Goal: Information Seeking & Learning: Learn about a topic

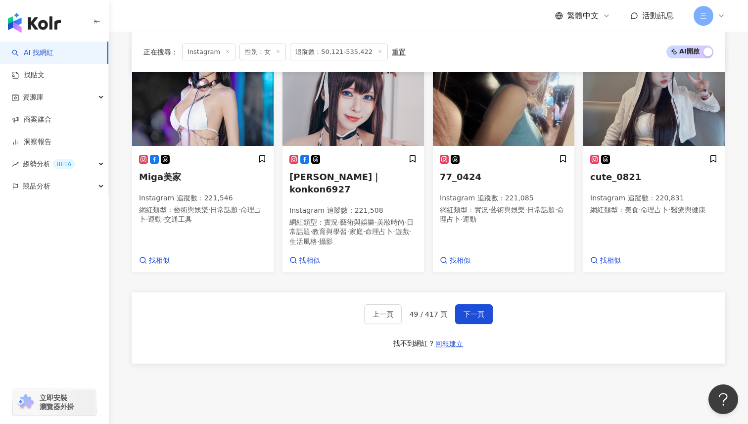
scroll to position [626, 0]
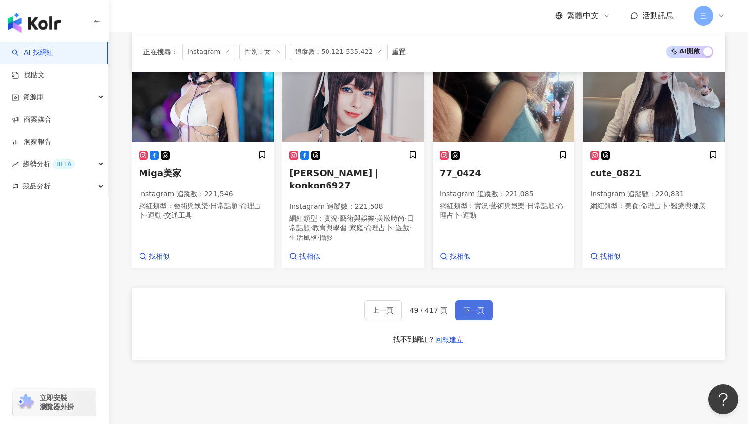
click at [479, 306] on span "下一頁" at bounding box center [474, 310] width 21 height 8
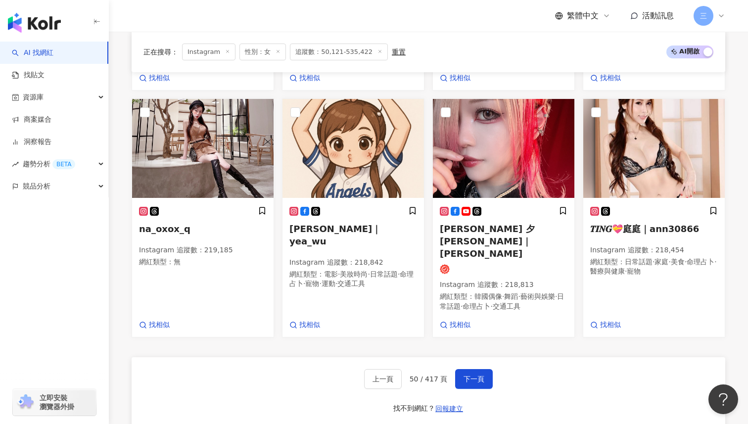
scroll to position [579, 0]
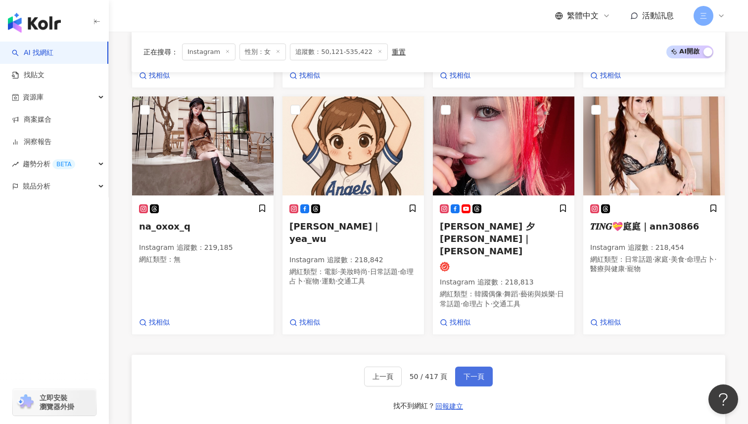
click at [471, 373] on span "下一頁" at bounding box center [474, 377] width 21 height 8
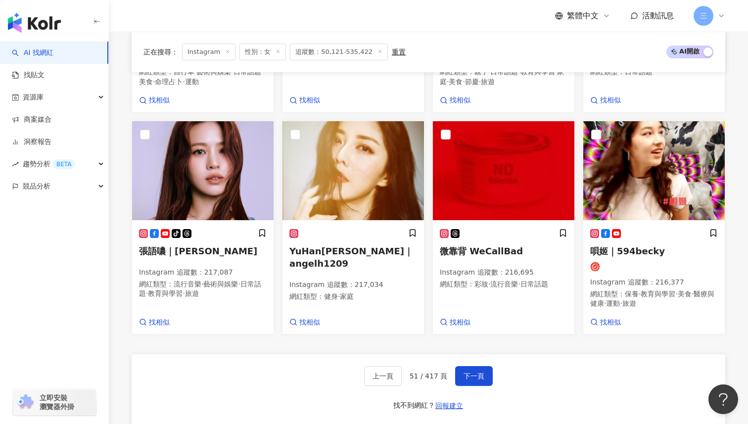
scroll to position [566, 0]
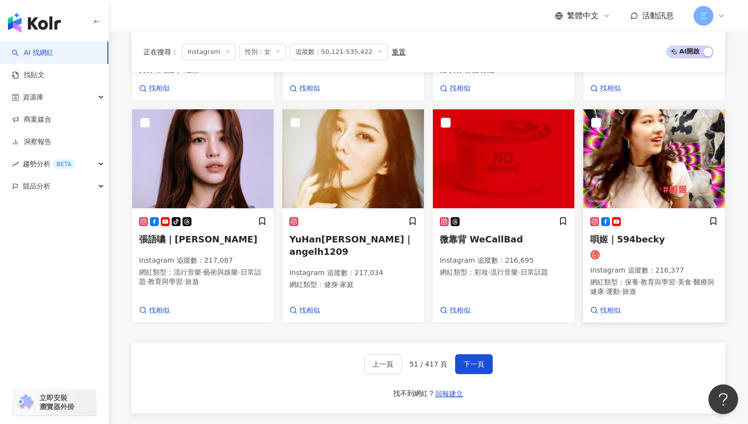
click at [629, 240] on span "唄姬｜594becky" at bounding box center [627, 239] width 75 height 10
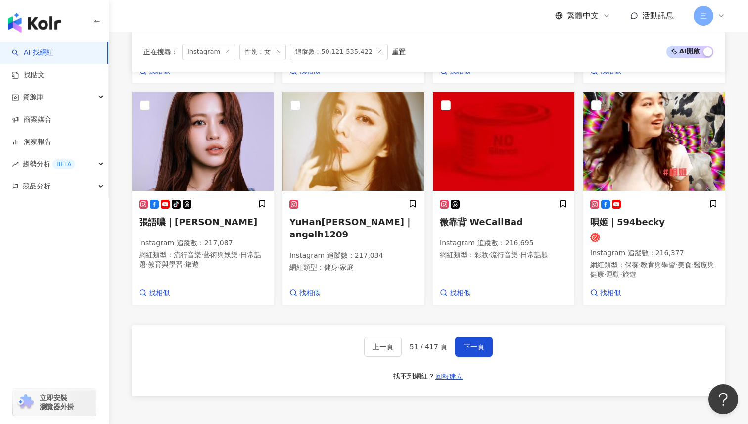
scroll to position [585, 0]
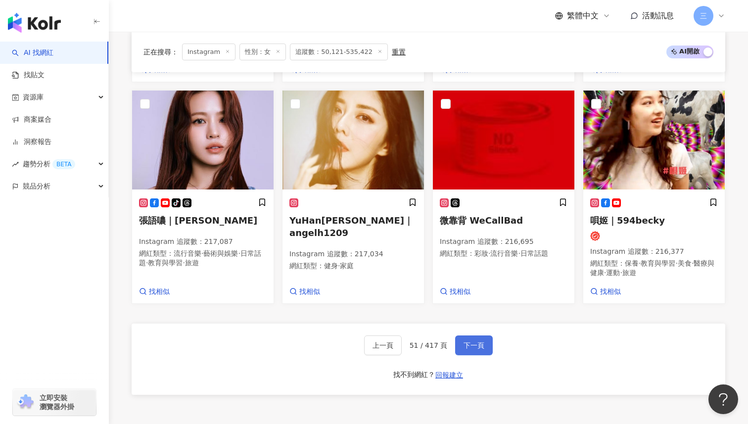
click at [475, 337] on button "下一頁" at bounding box center [474, 346] width 38 height 20
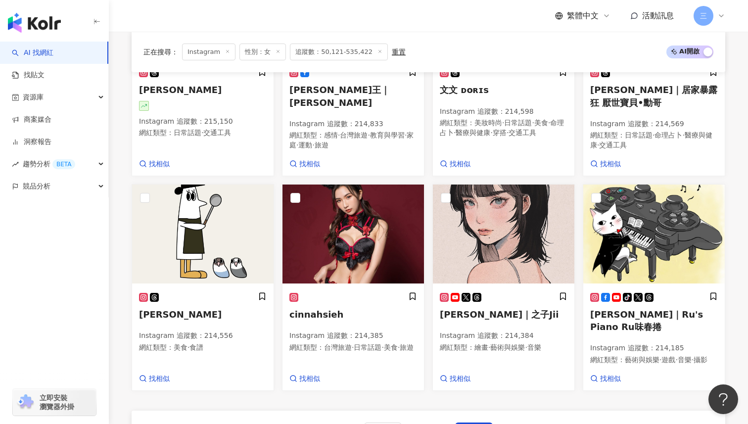
scroll to position [575, 0]
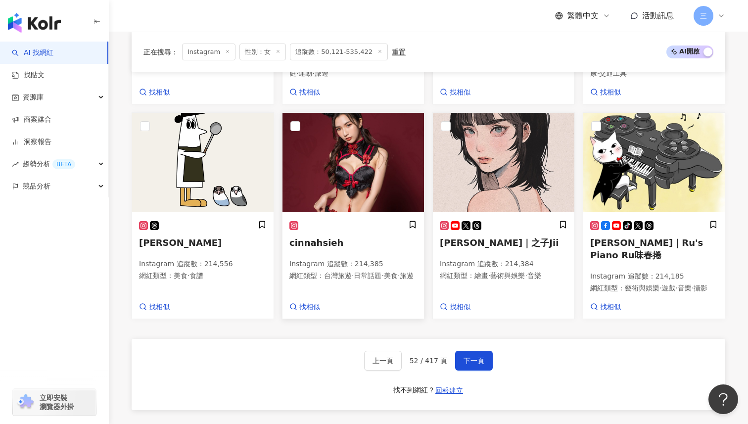
click at [317, 238] on span "cinnahsieh" at bounding box center [317, 243] width 54 height 10
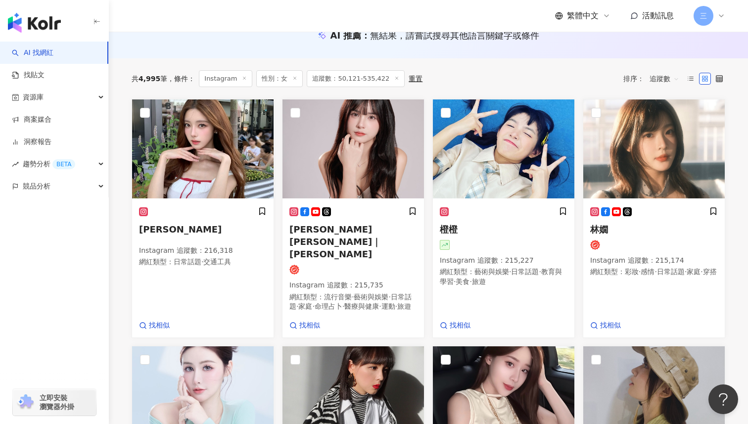
scroll to position [108, 0]
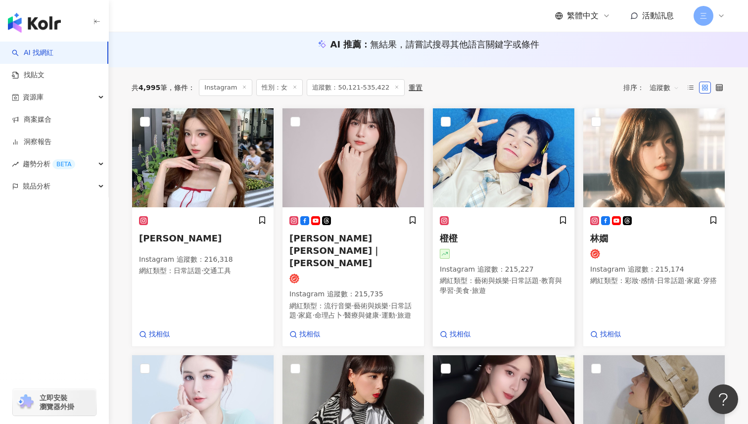
click at [452, 242] on span "橙橙" at bounding box center [449, 238] width 18 height 10
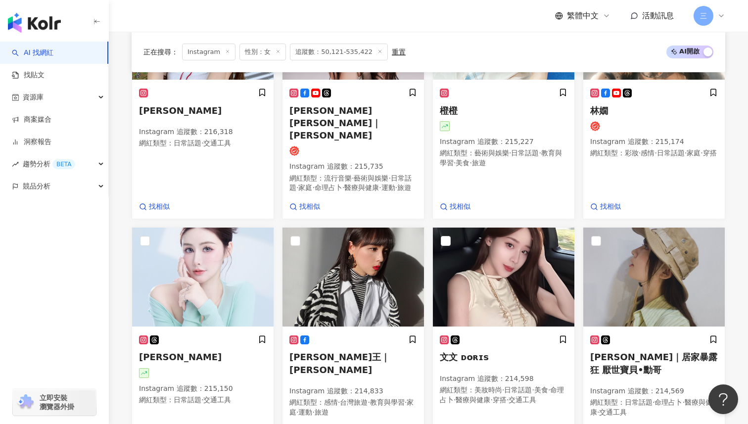
scroll to position [311, 0]
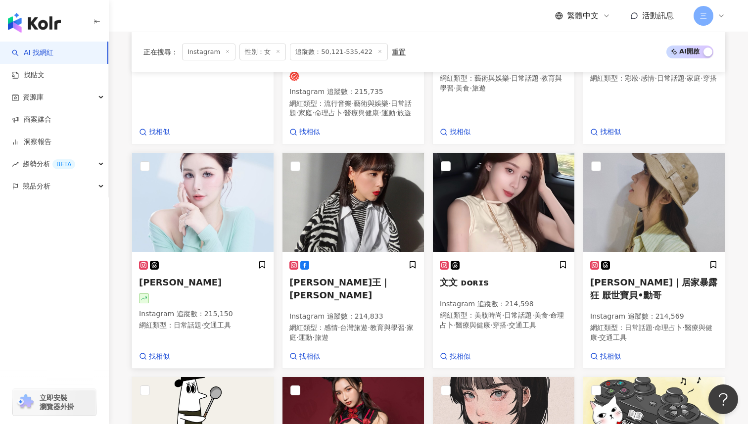
click at [188, 276] on h5 "Jessie艾熙" at bounding box center [203, 282] width 128 height 12
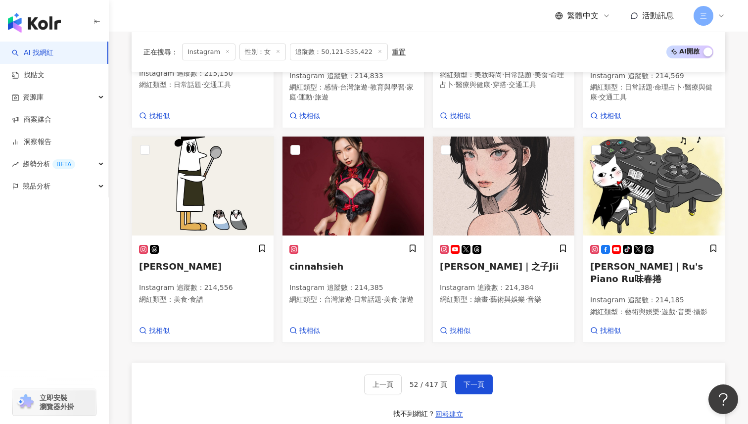
scroll to position [560, 0]
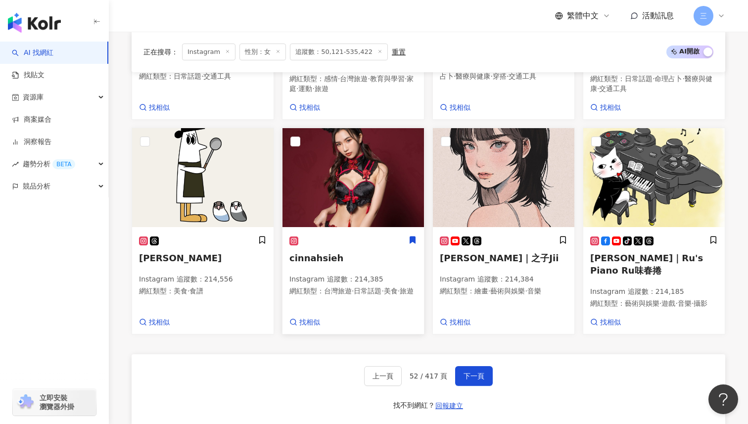
click at [410, 237] on icon at bounding box center [412, 240] width 5 height 7
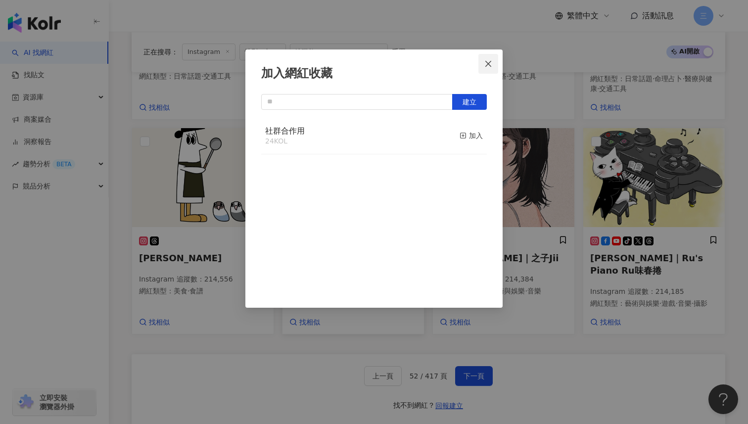
click at [492, 65] on icon "close" at bounding box center [489, 64] width 8 height 8
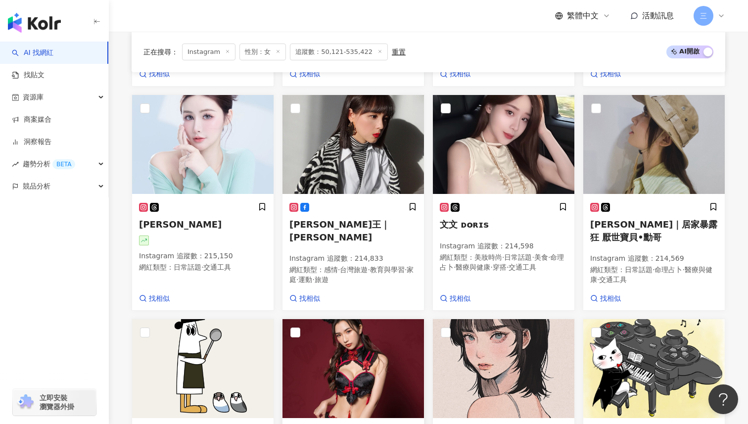
scroll to position [504, 0]
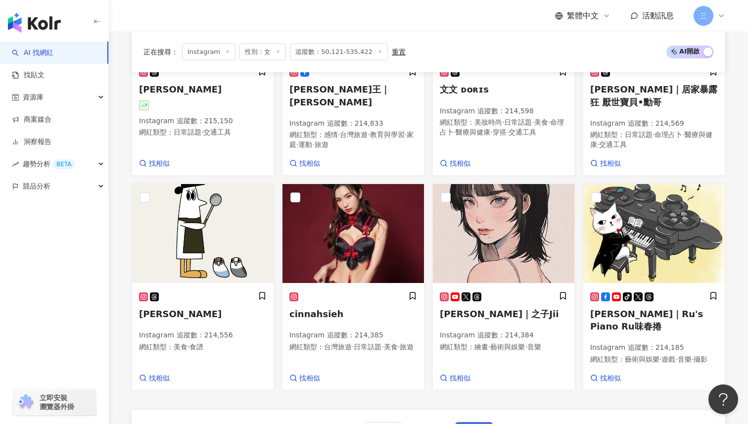
click at [472, 424] on span "下一頁" at bounding box center [474, 432] width 21 height 8
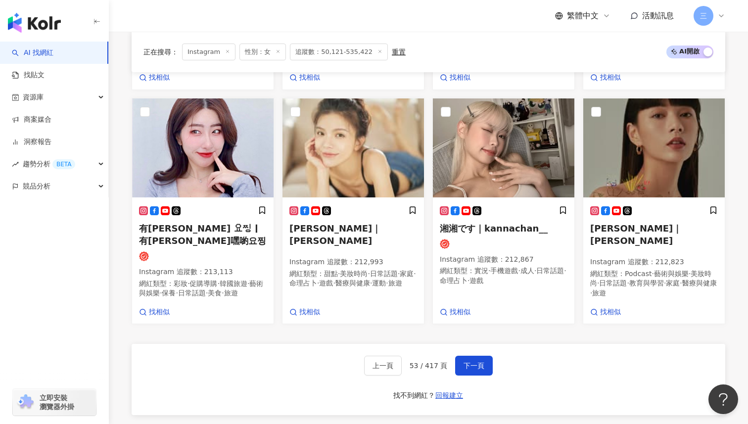
scroll to position [656, 0]
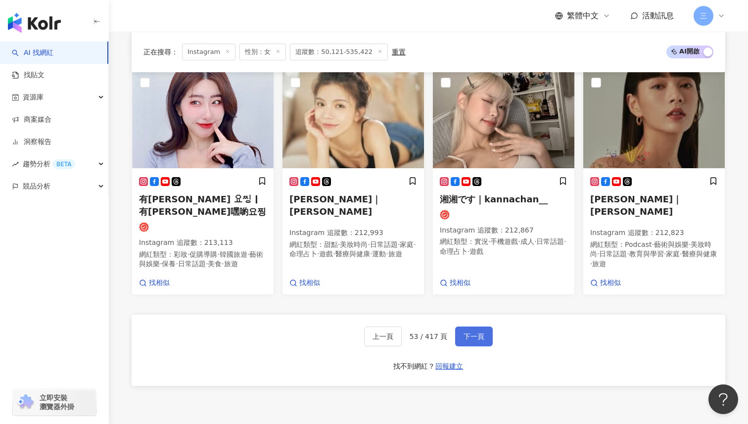
click at [470, 327] on button "下一頁" at bounding box center [474, 337] width 38 height 20
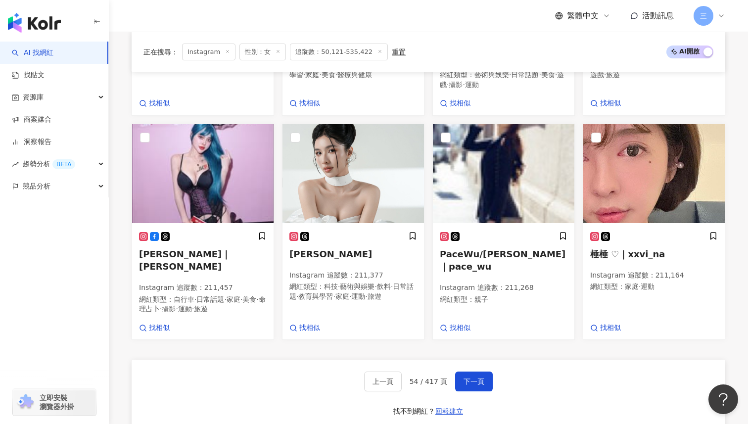
scroll to position [526, 0]
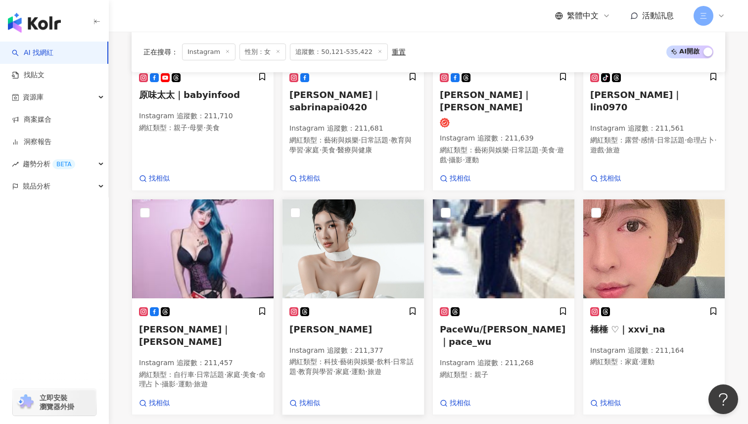
click at [297, 324] on span "Anny" at bounding box center [331, 329] width 83 height 10
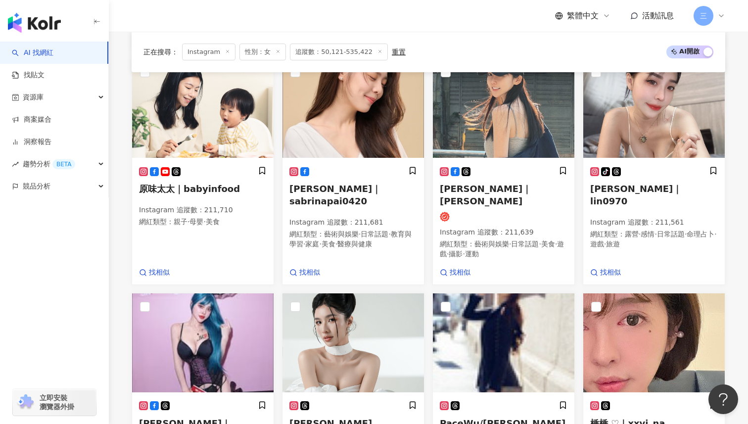
scroll to position [372, 0]
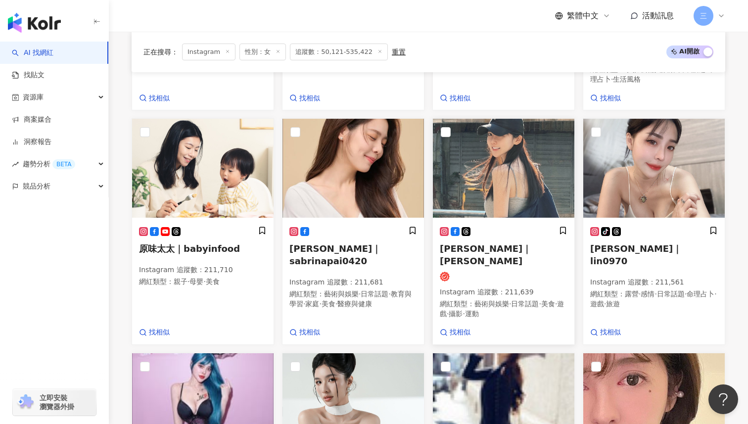
click at [469, 244] on span "蔡衣宸｜宸宸" at bounding box center [486, 255] width 92 height 23
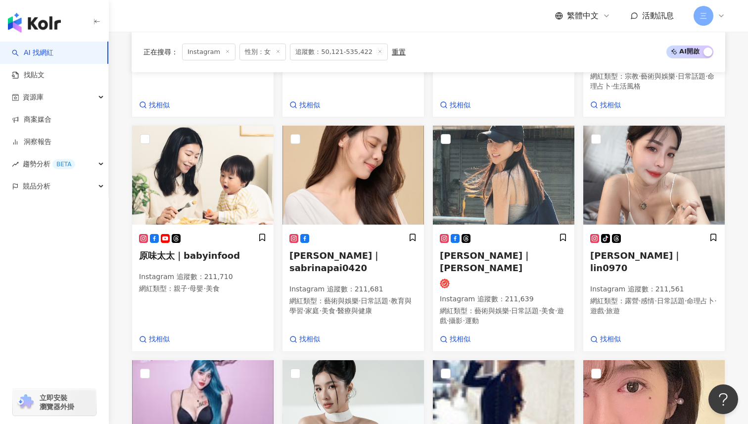
scroll to position [366, 0]
click at [202, 250] on span "原味太太｜babyinfood" at bounding box center [189, 255] width 101 height 10
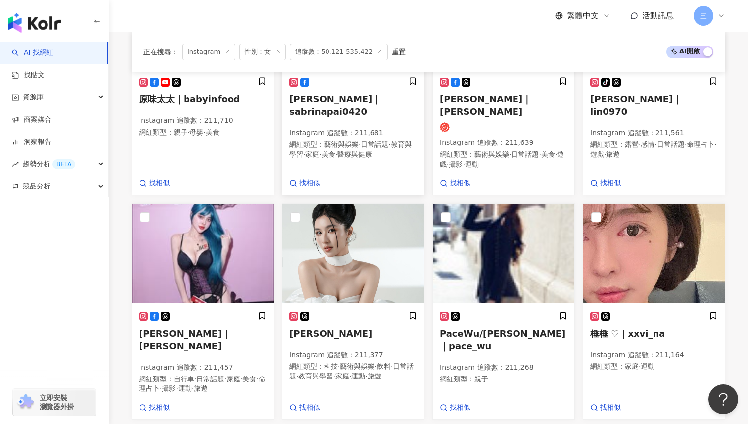
scroll to position [568, 0]
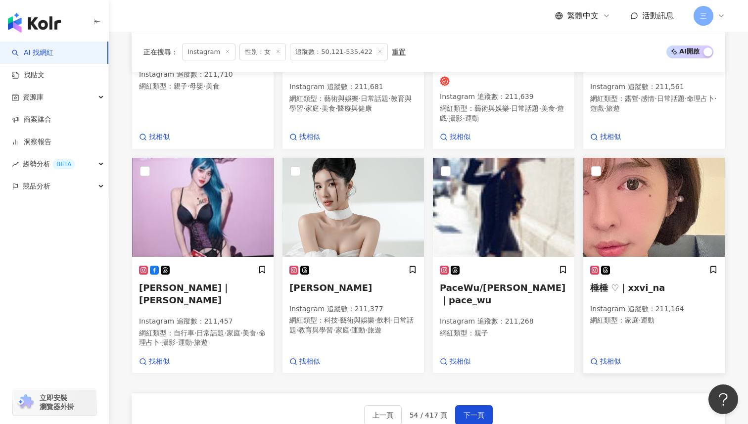
click at [651, 283] on span "棰棰 ♡︎｜xxvi_na" at bounding box center [627, 288] width 75 height 10
click at [470, 411] on span "下一頁" at bounding box center [474, 415] width 21 height 8
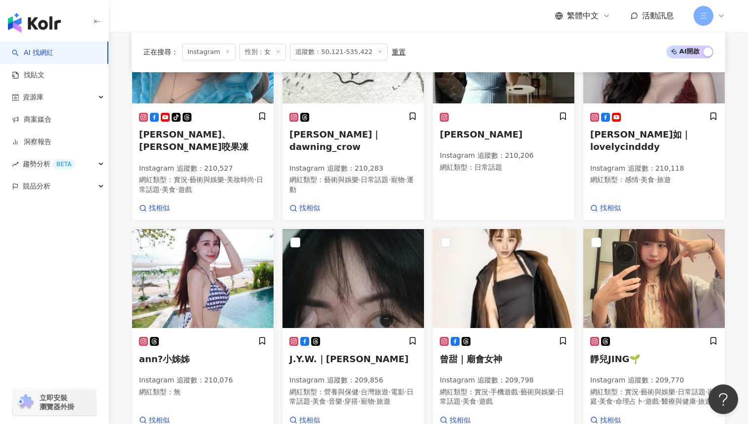
scroll to position [475, 0]
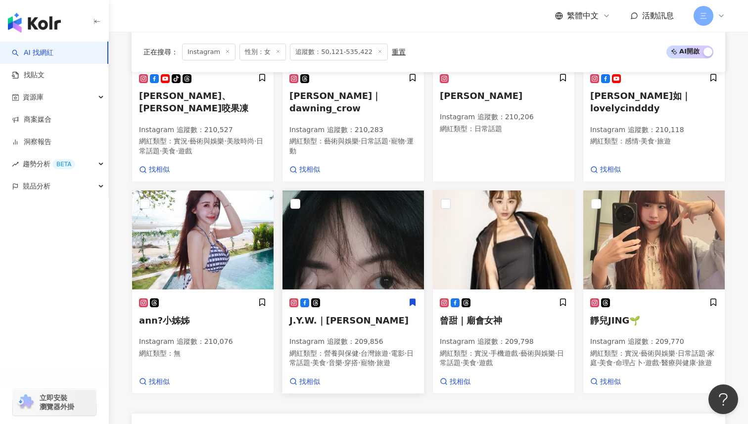
click at [336, 326] on span "J.Y.W.｜蔣雅文" at bounding box center [349, 320] width 119 height 10
click at [581, 191] on div "薇薇兒｜iweiapple Instagram 追蹤數 ： 210,833 網紅類型 ： 台灣旅遊 · LGBT · 美食 · 旅遊 找相似 小漾｜Chels…" at bounding box center [429, 67] width 602 height 653
click at [610, 326] on span "靜兒JING🌱" at bounding box center [615, 320] width 50 height 10
click at [165, 326] on span "ann?小姊姊" at bounding box center [164, 320] width 50 height 10
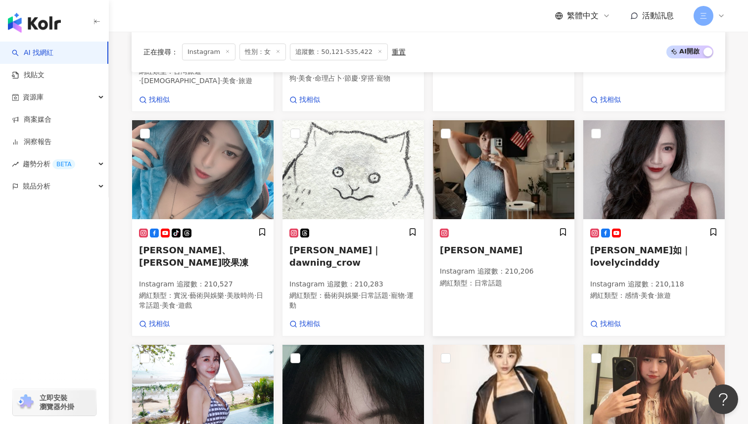
scroll to position [316, 0]
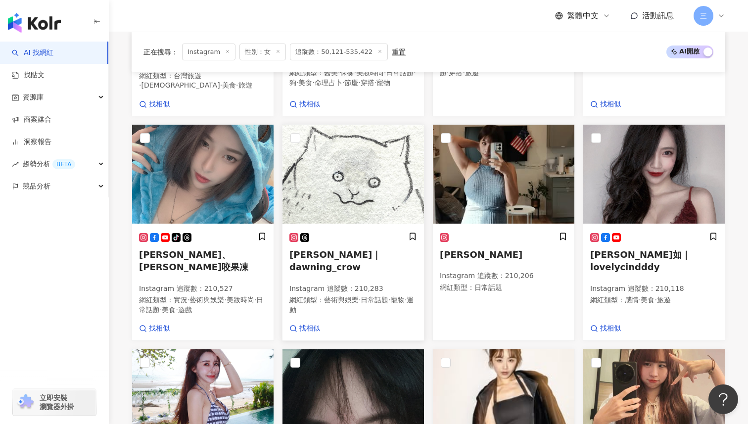
click at [342, 272] on span "KATHYLAM黑山｜dawning_crow" at bounding box center [336, 260] width 92 height 23
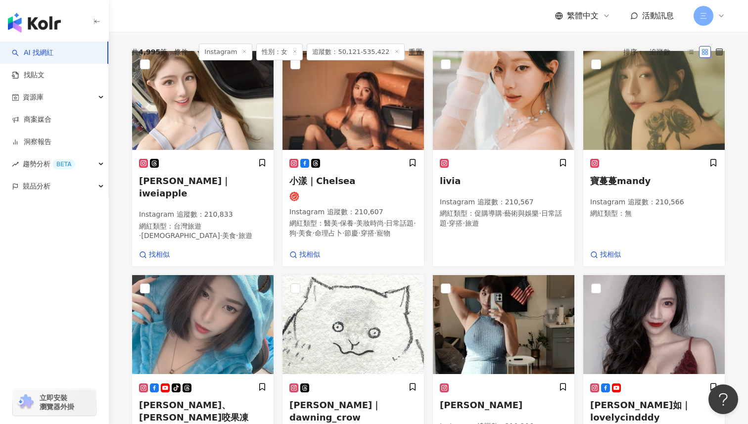
scroll to position [111, 0]
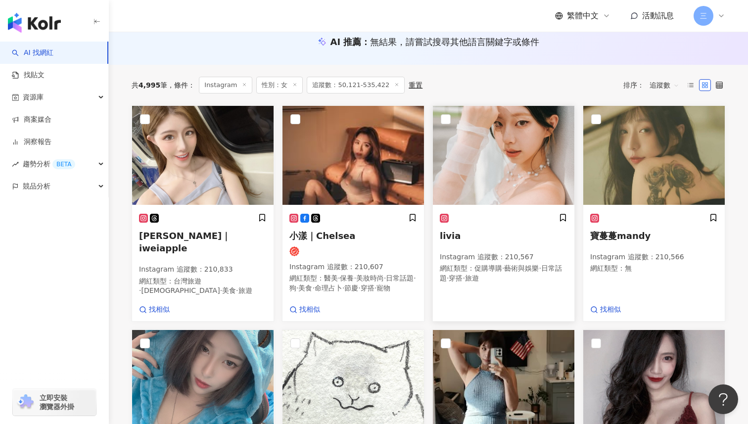
click at [452, 238] on span "livia" at bounding box center [450, 236] width 21 height 10
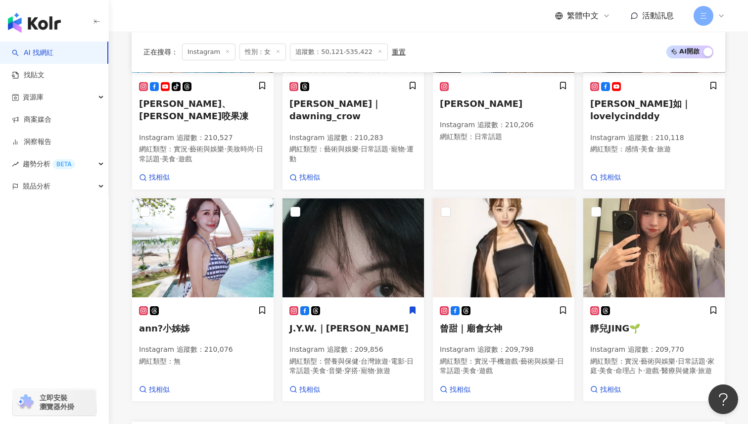
scroll to position [687, 0]
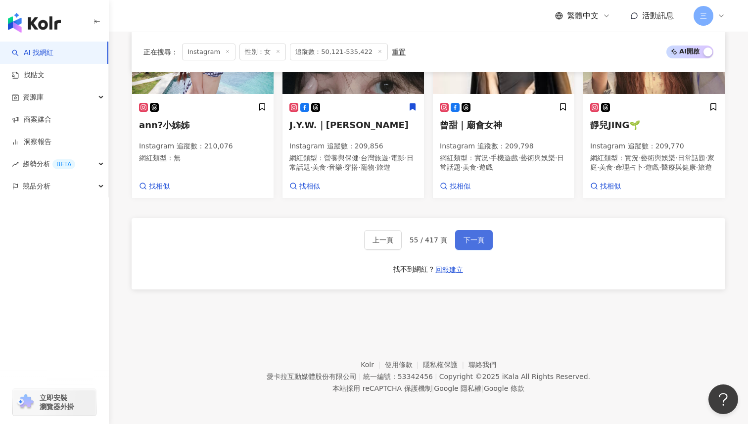
click at [480, 242] on span "下一頁" at bounding box center [474, 240] width 21 height 8
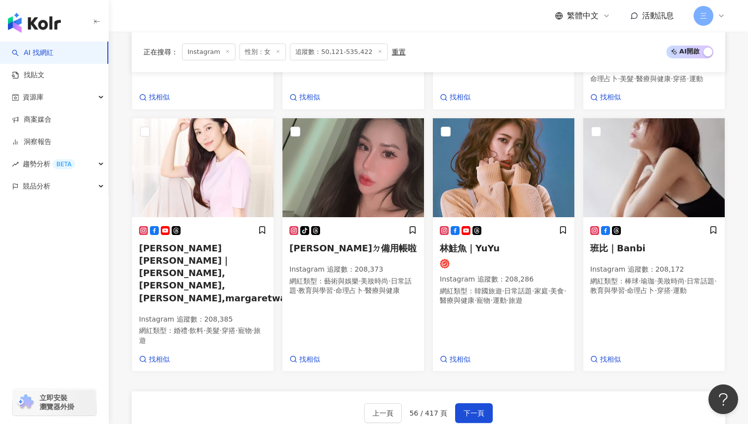
scroll to position [608, 0]
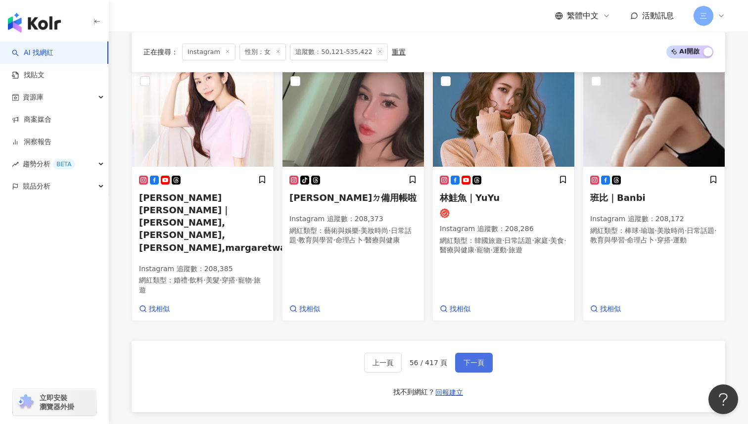
click at [470, 359] on span "下一頁" at bounding box center [474, 363] width 21 height 8
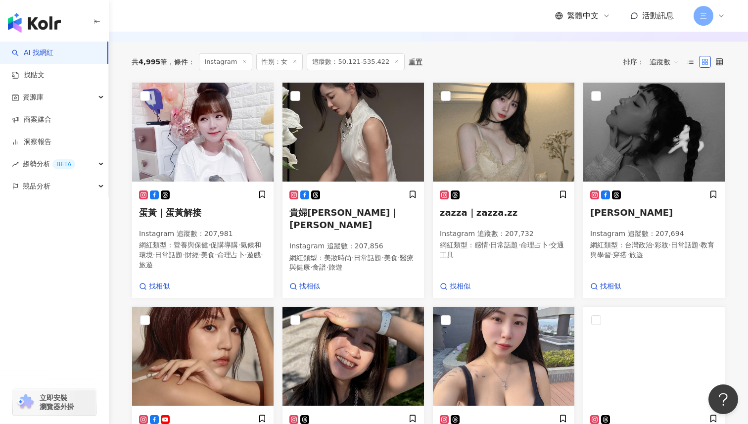
scroll to position [135, 0]
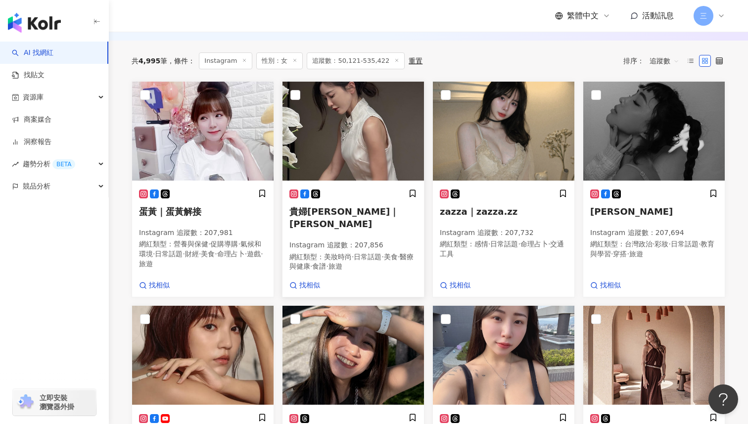
click at [352, 217] on div "貴婦妮妮｜Ranie Instagram 追蹤數 ： 207,856 網紅類型 ： 美妝時尚 · 日常話題 · 美食 · 醫療與健康 · 食譜 · 旅遊" at bounding box center [354, 235] width 128 height 92
click at [426, 225] on div "貴婦妮妮｜Ranie Instagram 追蹤數 ： 207,856 網紅類型 ： 美妝時尚 · 日常話題 · 美食 · 醫療與健康 · 食譜 · 旅遊 找相似" at bounding box center [353, 189] width 150 height 217
click at [467, 209] on span "zazza｜zazza.zz" at bounding box center [479, 211] width 78 height 10
click at [607, 218] on div "陳柏心 Instagram 追蹤數 ： 207,694 網紅類型 ： 台灣政治 · 彩妝 · 日常話題 · 教育與學習 · 穿搭 · 旅遊" at bounding box center [654, 228] width 128 height 79
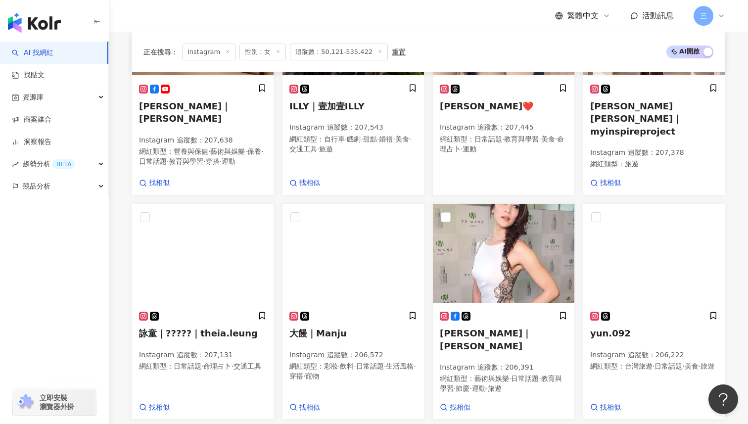
scroll to position [476, 0]
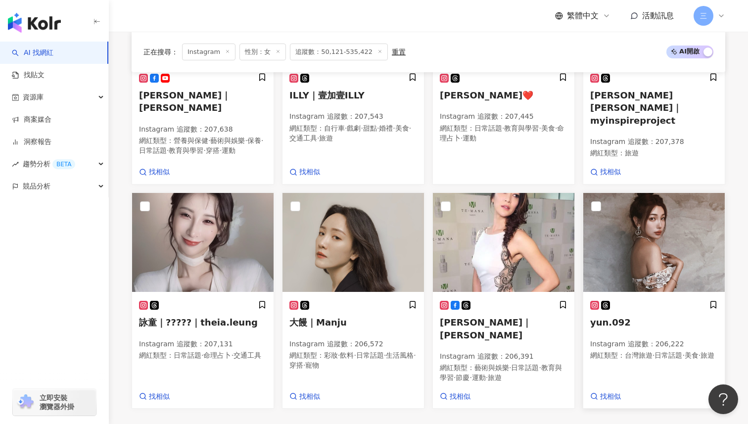
click at [605, 317] on span "yun.092" at bounding box center [610, 322] width 41 height 10
click at [431, 173] on div "蛋黃｜蛋黃解接 Instagram 追蹤數 ： 207,981 網紅類型 ： 營養與保健 · 促購導購 · 氣候和環境 · 日常話題 · 財經 · 美食 · …" at bounding box center [429, 75] width 602 height 668
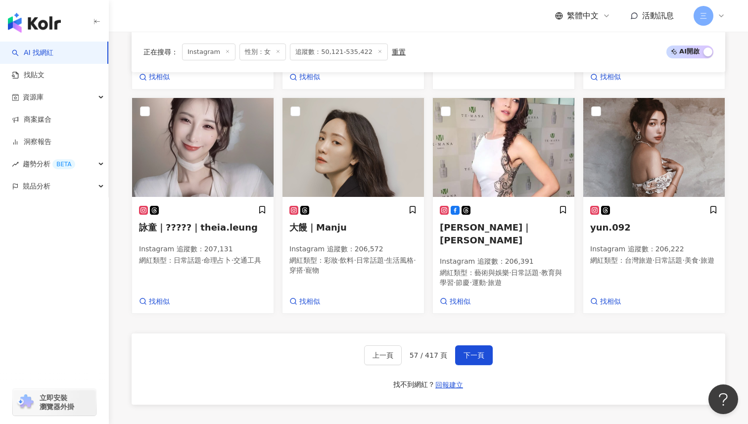
scroll to position [632, 0]
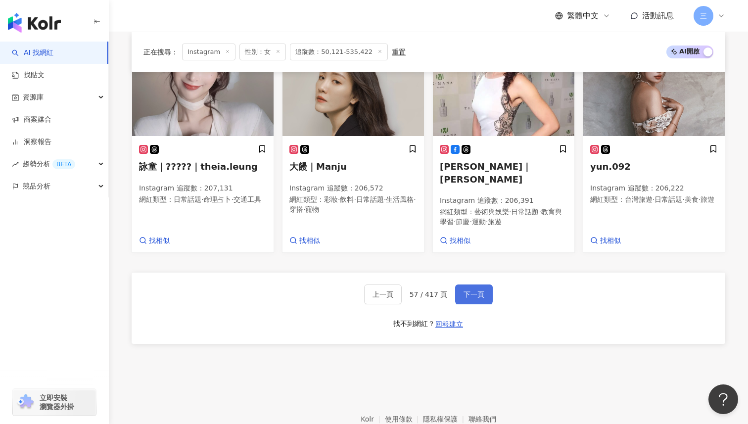
click at [471, 291] on span "下一頁" at bounding box center [474, 295] width 21 height 8
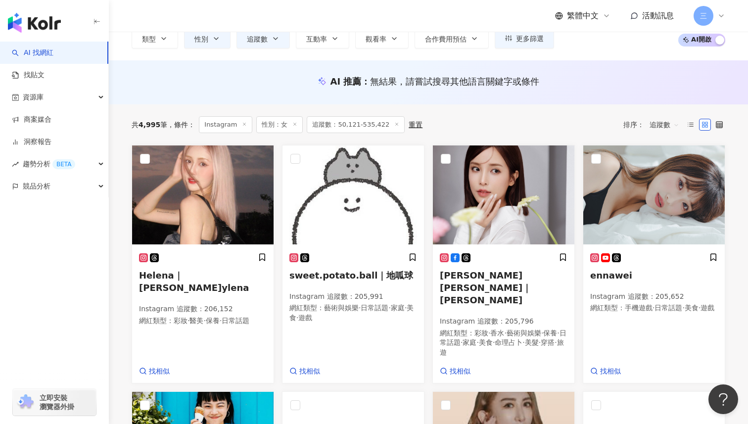
scroll to position [117, 0]
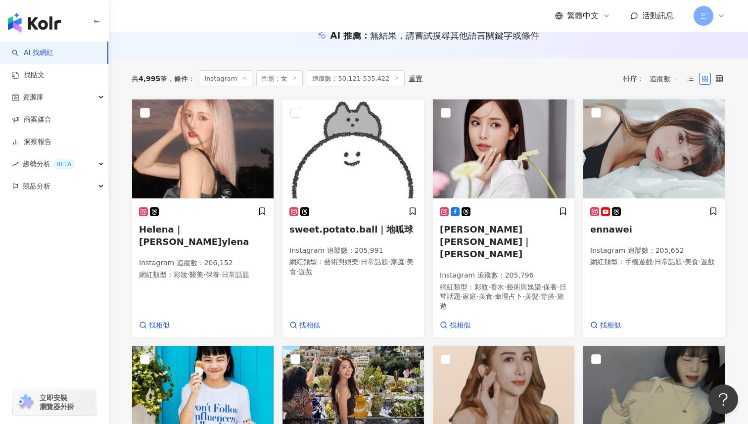
click at [454, 88] on div "共 4,995 筆 條件 ： Instagram 性別：女 追蹤數：50,121-535,422 重置 排序： 追蹤數" at bounding box center [429, 78] width 594 height 41
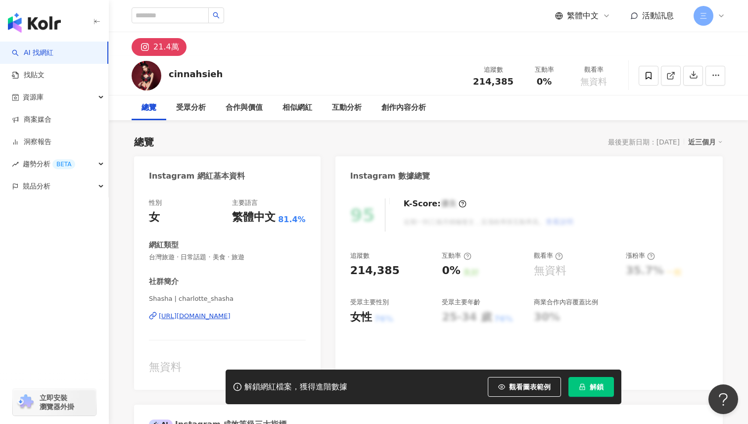
scroll to position [140, 0]
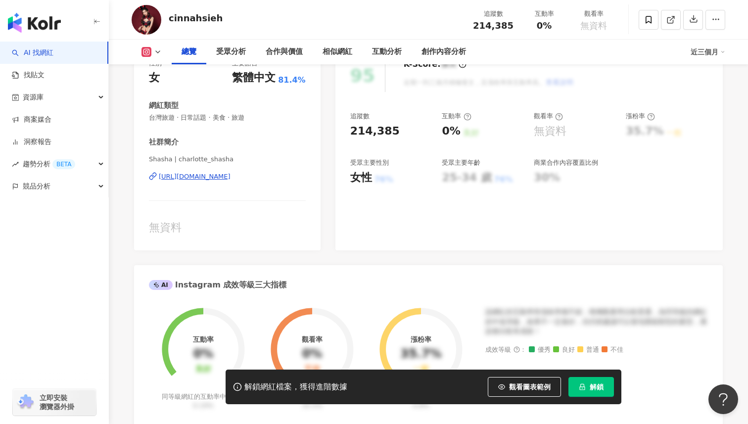
click at [231, 179] on div "https://www.instagram.com/charlotte_shasha/" at bounding box center [195, 176] width 72 height 9
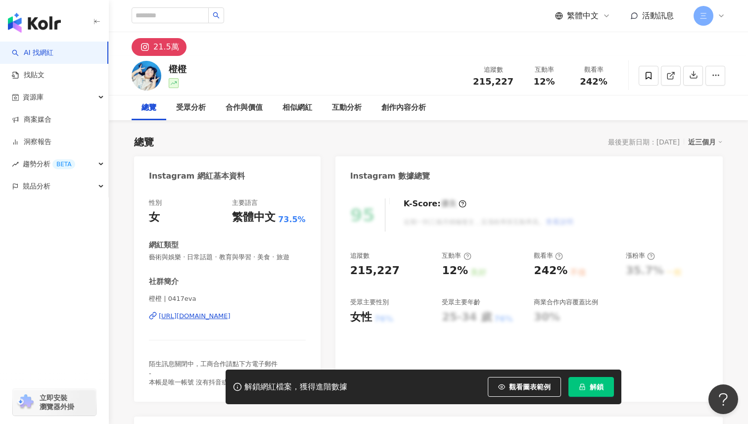
click at [231, 318] on div "https://www.instagram.com/0417eva/" at bounding box center [195, 316] width 72 height 9
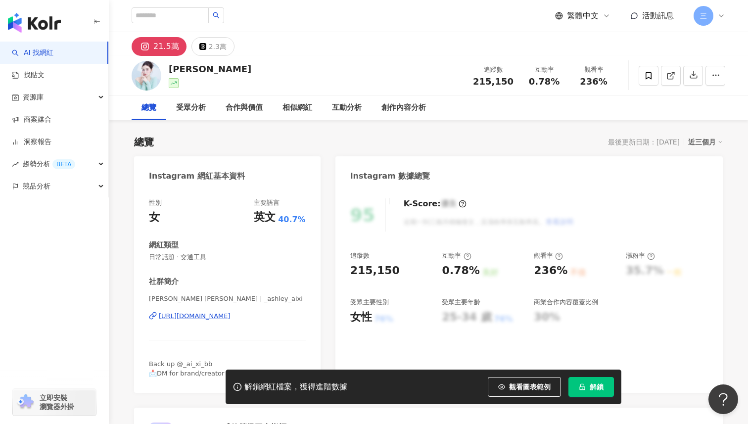
click at [231, 314] on div "https://www.instagram.com/_ashley_aixi/" at bounding box center [195, 316] width 72 height 9
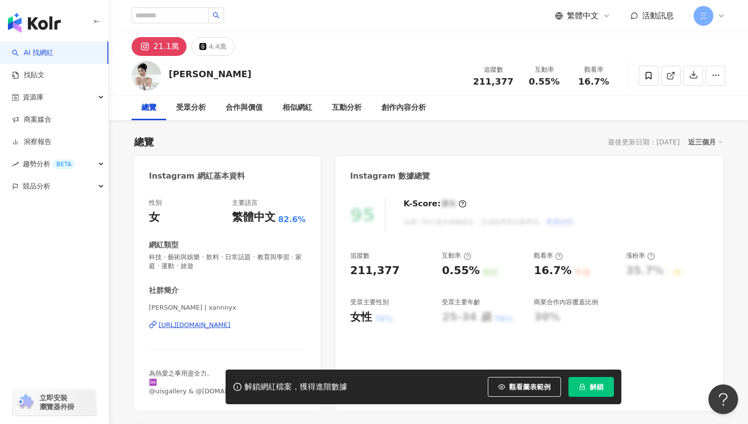
click at [231, 324] on div "https://www.instagram.com/xannnyx/" at bounding box center [195, 325] width 72 height 9
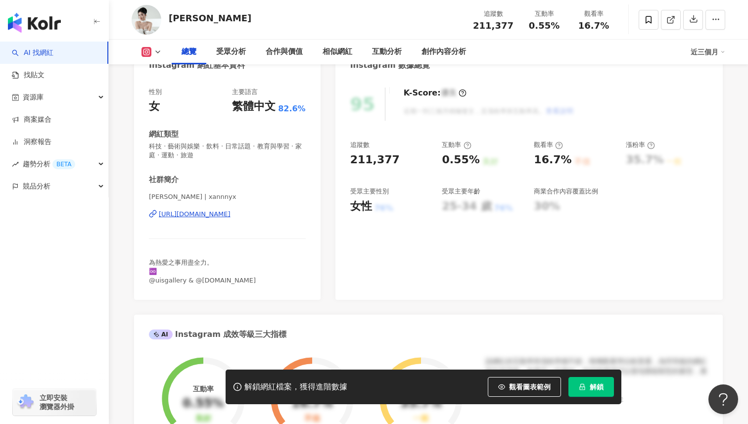
scroll to position [105, 0]
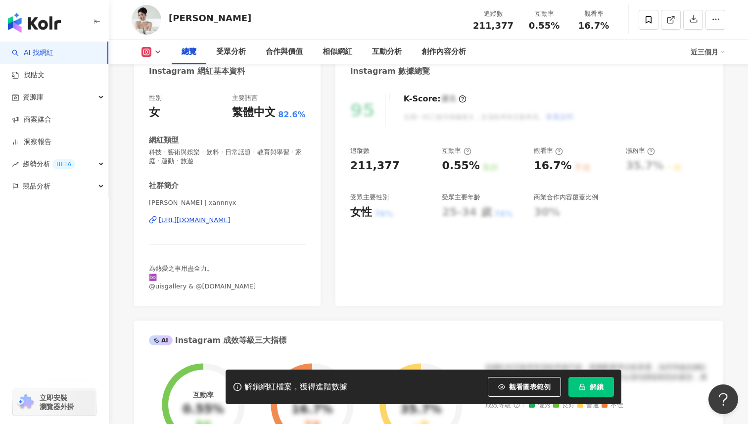
click at [231, 223] on div "https://www.instagram.com/xannnyx/" at bounding box center [195, 220] width 72 height 9
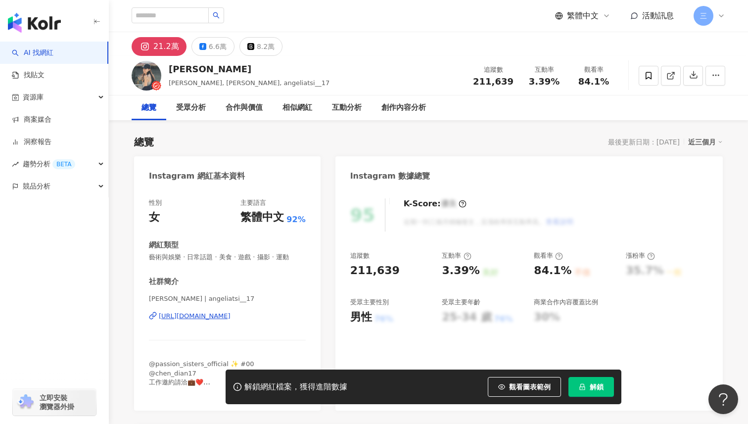
scroll to position [24, 0]
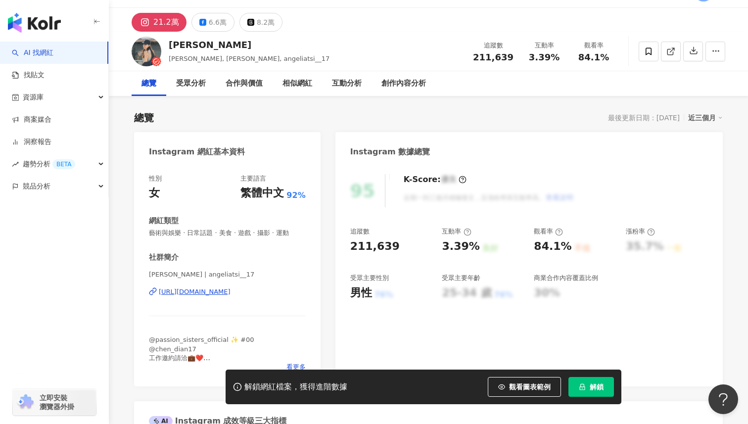
click at [231, 291] on div "[URL][DOMAIN_NAME]" at bounding box center [195, 292] width 72 height 9
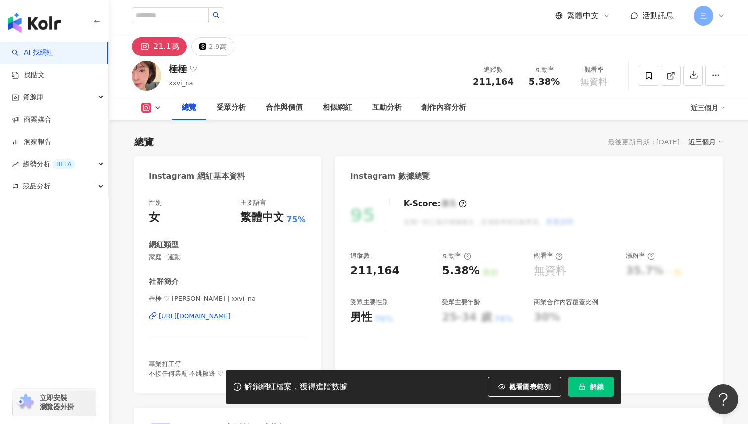
scroll to position [32, 0]
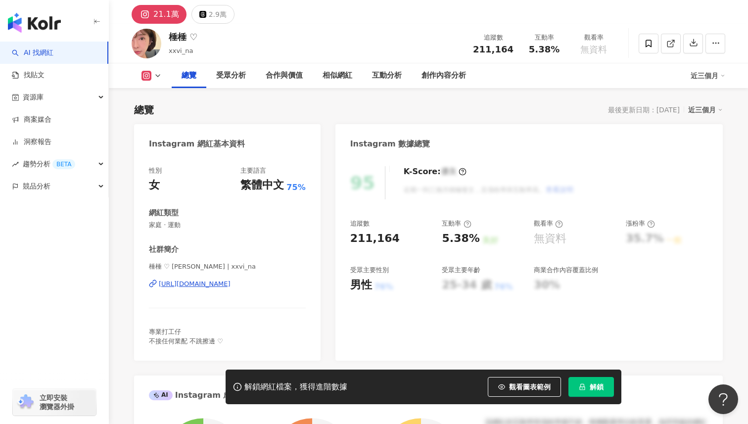
click at [231, 281] on div "https://www.instagram.com/xxvi_na/" at bounding box center [195, 284] width 72 height 9
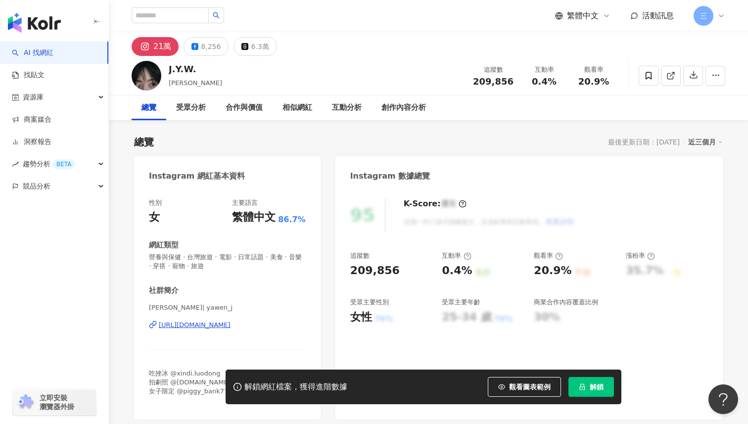
click at [231, 327] on div "https://www.instagram.com/yawen_j/" at bounding box center [195, 325] width 72 height 9
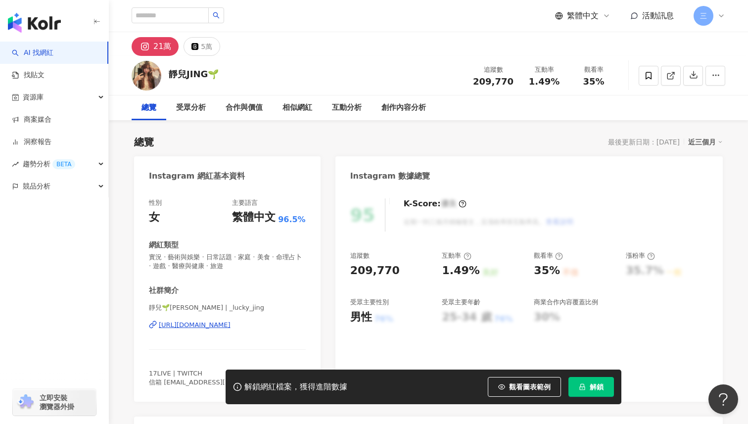
click at [231, 322] on div "https://www.instagram.com/_lucky_jing/" at bounding box center [195, 325] width 72 height 9
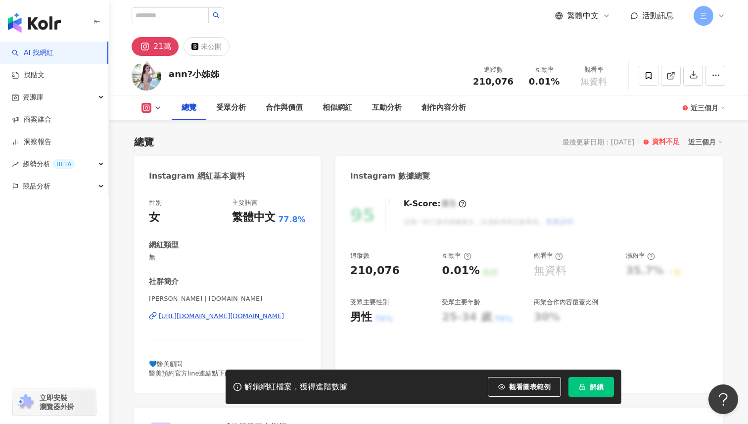
scroll to position [70, 0]
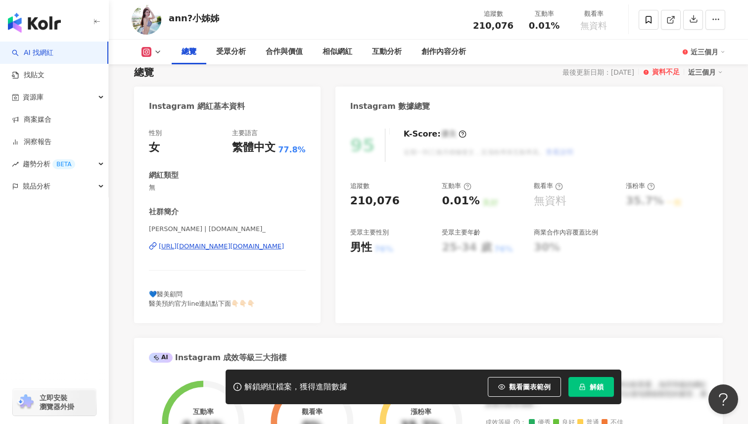
click at [236, 245] on div "https://www.instagram.com/ann.tw_/" at bounding box center [221, 246] width 125 height 9
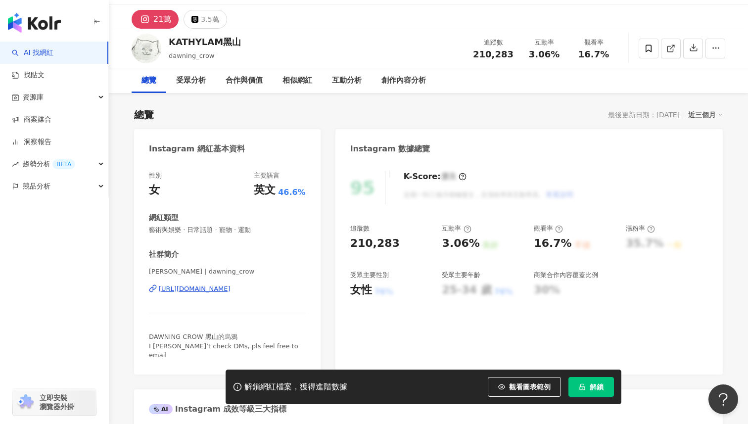
scroll to position [28, 0]
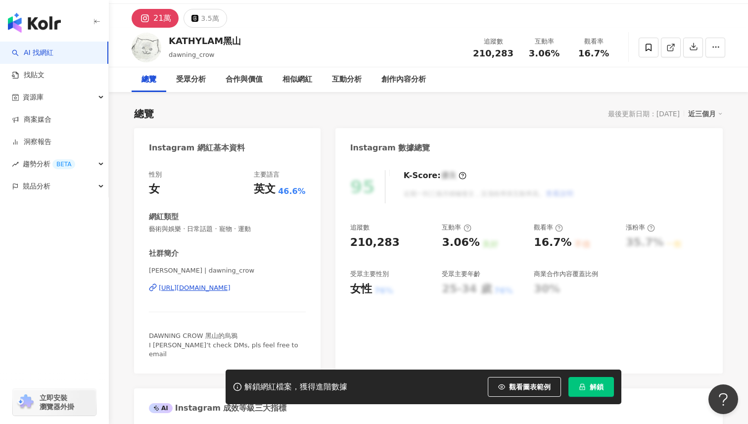
click at [231, 288] on div "[URL][DOMAIN_NAME]" at bounding box center [195, 288] width 72 height 9
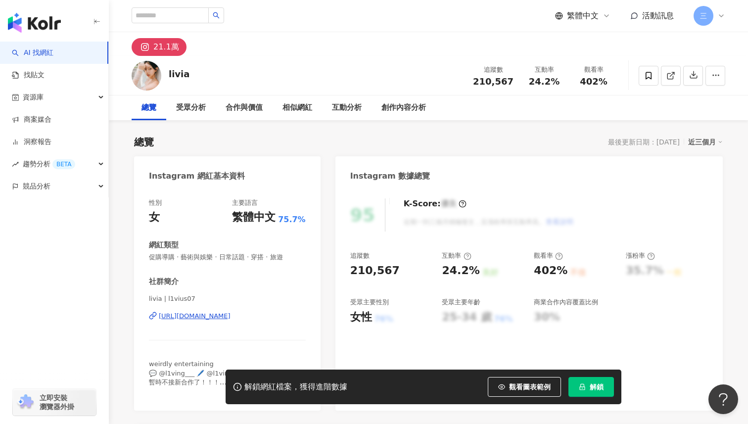
click at [231, 319] on div "[URL][DOMAIN_NAME]" at bounding box center [195, 316] width 72 height 9
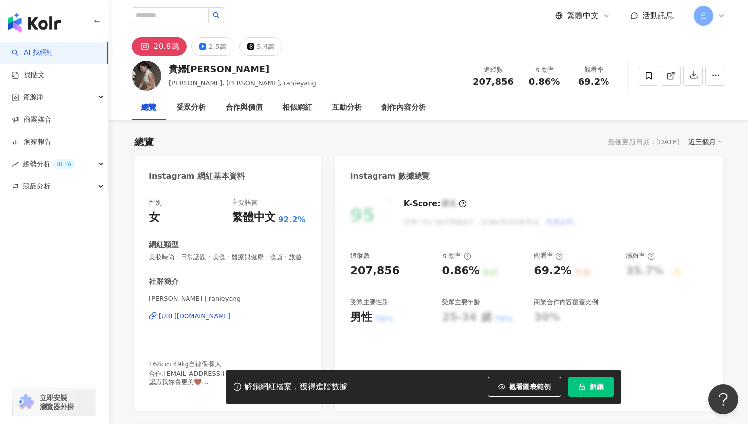
click at [231, 317] on div "https://www.instagram.com/ranieyang/" at bounding box center [195, 316] width 72 height 9
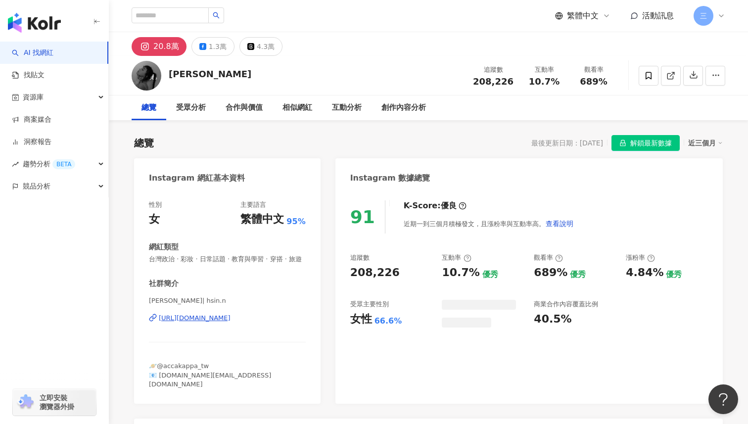
scroll to position [104, 0]
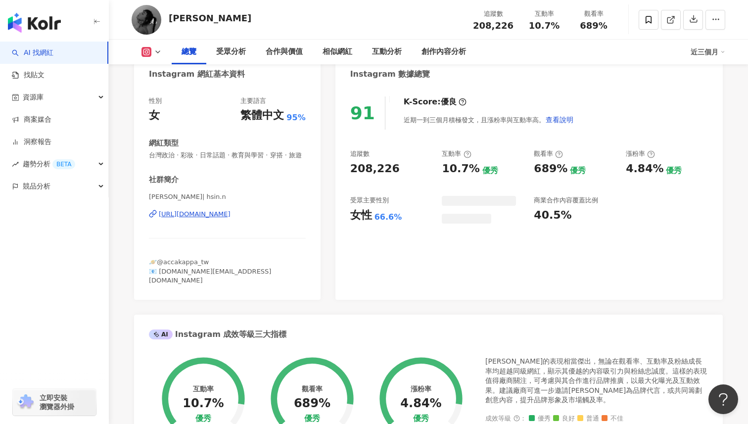
click at [227, 216] on div "https://www.instagram.com/hsin.n/" at bounding box center [195, 214] width 72 height 9
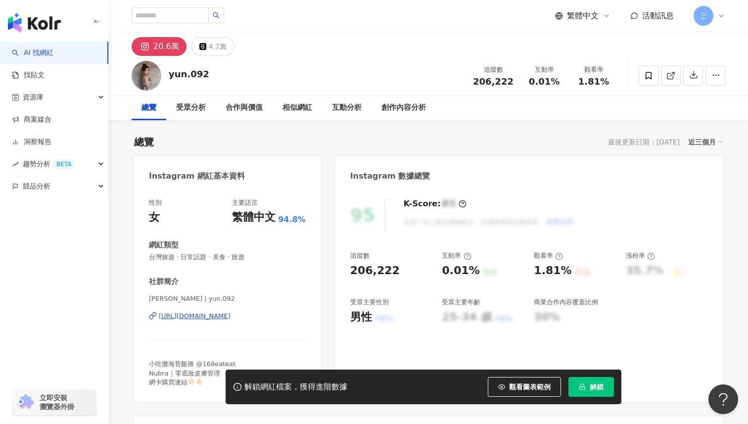
click at [231, 313] on div "[URL][DOMAIN_NAME]" at bounding box center [195, 316] width 72 height 9
click at [231, 319] on div "[URL][DOMAIN_NAME]" at bounding box center [195, 316] width 72 height 9
